Goal: Task Accomplishment & Management: Use online tool/utility

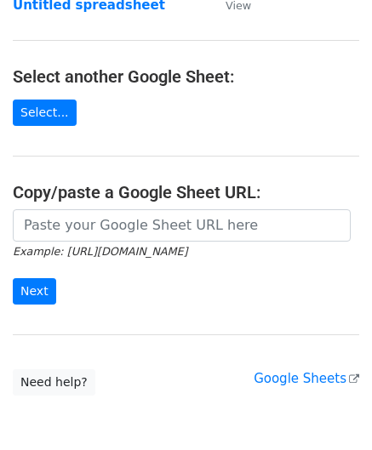
scroll to position [170, 0]
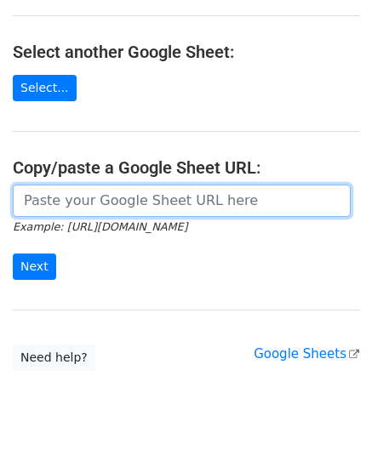
click at [51, 206] on input "url" at bounding box center [182, 200] width 338 height 32
paste input "https://docs.google.com/spreadsheets/d/165IWmw9prA6cIm0pu7o0bQOjsDmDfxPEwfh7yG3…"
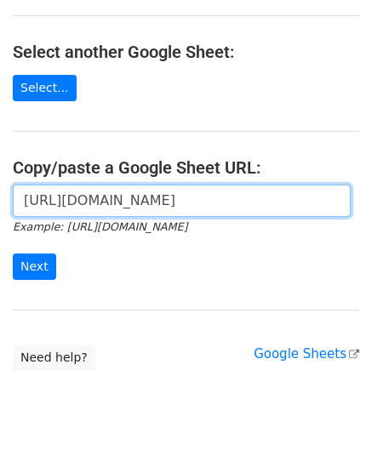
scroll to position [0, 382]
type input "https://docs.google.com/spreadsheets/d/165IWmw9prA6cIm0pu7o0bQOjsDmDfxPEwfh7yG3…"
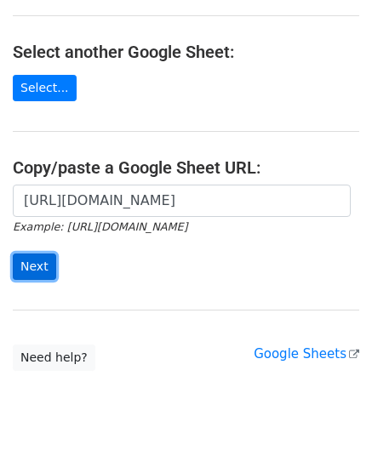
click at [44, 262] on input "Next" at bounding box center [34, 266] width 43 height 26
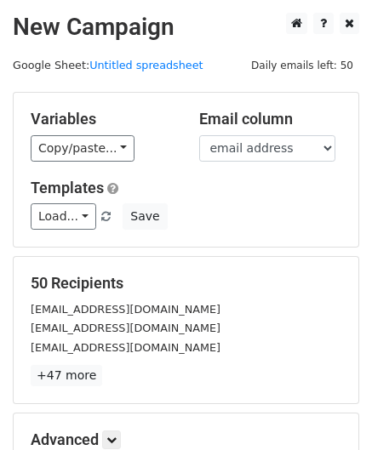
scroll to position [207, 0]
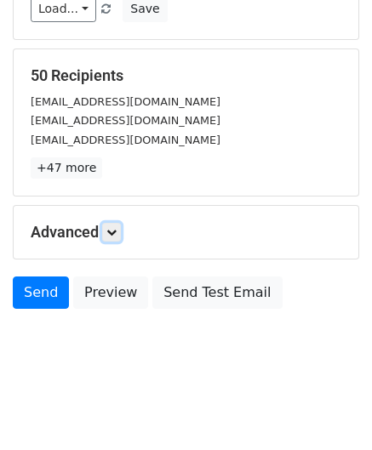
drag, startPoint x: 112, startPoint y: 227, endPoint x: 124, endPoint y: 254, distance: 29.7
click at [112, 227] on icon at bounding box center [111, 232] width 10 height 10
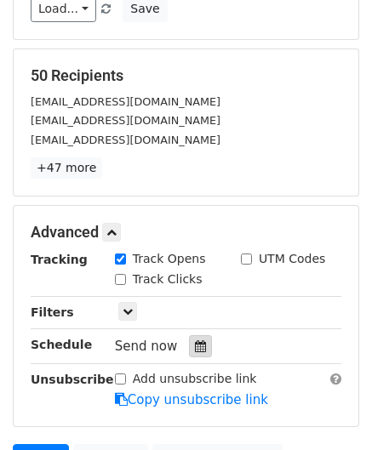
click at [195, 349] on icon at bounding box center [200, 346] width 11 height 12
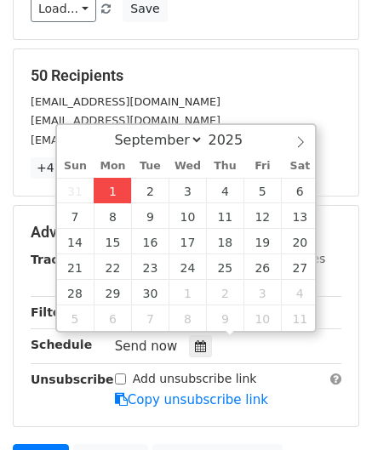
type input "[DATE] 12:00"
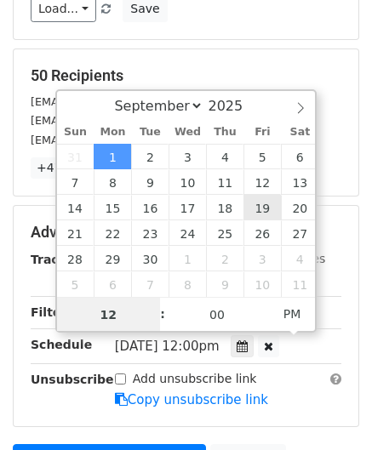
paste input "Hour"
type input "2"
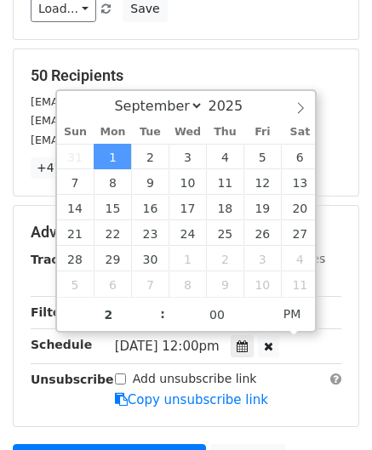
type input "[DATE] 14:00"
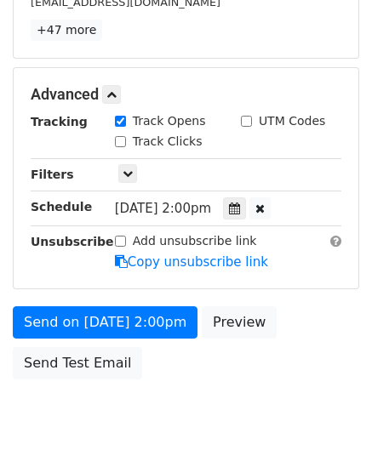
scroll to position [413, 0]
